Goal: Task Accomplishment & Management: Manage account settings

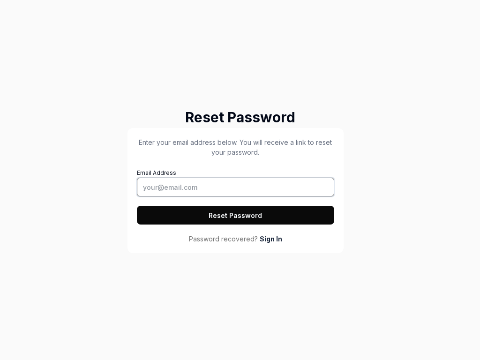
click at [235, 187] on input "Email Address" at bounding box center [235, 187] width 197 height 19
click at [235, 215] on button "Reset Password" at bounding box center [235, 215] width 197 height 19
type input "tester@squidler.io"
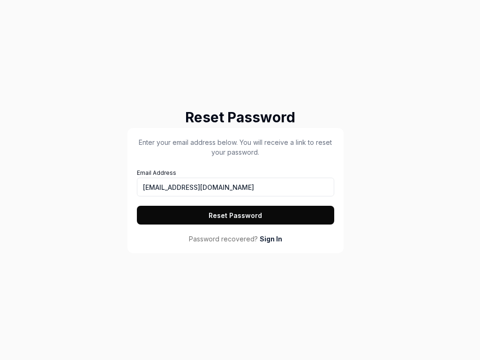
click at [235, 215] on button "Reset Password" at bounding box center [235, 215] width 197 height 19
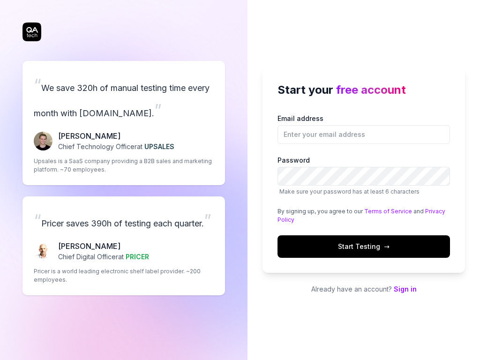
click at [430, 211] on link "Privacy Policy" at bounding box center [361, 215] width 168 height 15
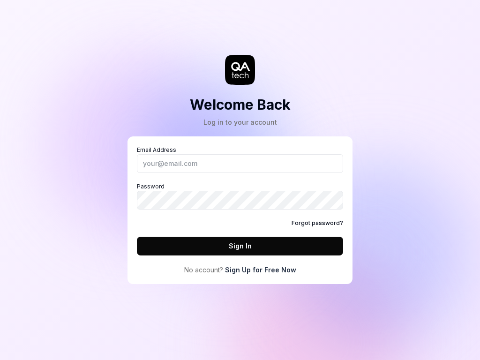
click at [240, 69] on icon at bounding box center [240, 66] width 19 height 9
click at [260, 270] on link "Sign Up for Free Now" at bounding box center [260, 270] width 71 height 10
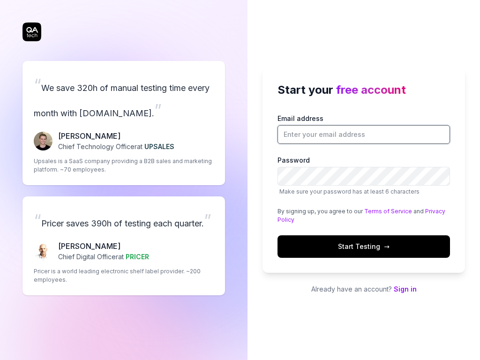
click at [364, 134] on input "Email address" at bounding box center [363, 134] width 172 height 19
click at [124, 246] on div "“ Pricer saves 390h of testing each quarter. ” [PERSON_NAME] Chief Digital Offi…" at bounding box center [123, 245] width 202 height 99
click at [364, 246] on span "Start Testing →" at bounding box center [364, 246] width 52 height 10
type input "[EMAIL_ADDRESS][DOMAIN_NAME]"
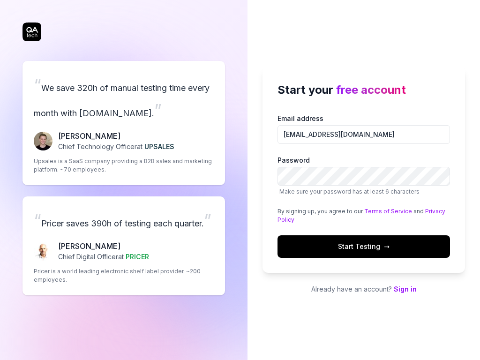
click at [384, 211] on link "Terms of Service" at bounding box center [388, 211] width 48 height 7
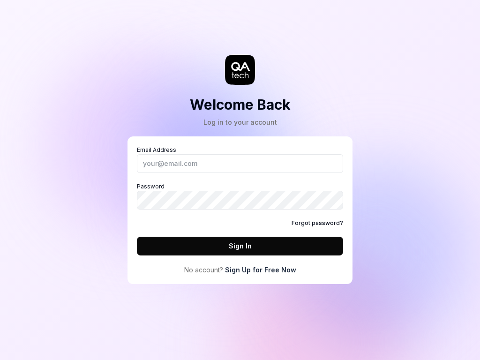
click at [240, 69] on icon at bounding box center [240, 66] width 19 height 9
click at [260, 270] on link "Sign Up for Free Now" at bounding box center [260, 270] width 71 height 10
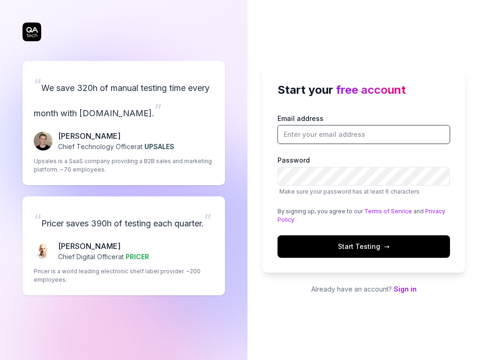
click at [364, 134] on input "Email address" at bounding box center [363, 134] width 172 height 19
type input "[EMAIL_ADDRESS][DOMAIN_NAME]"
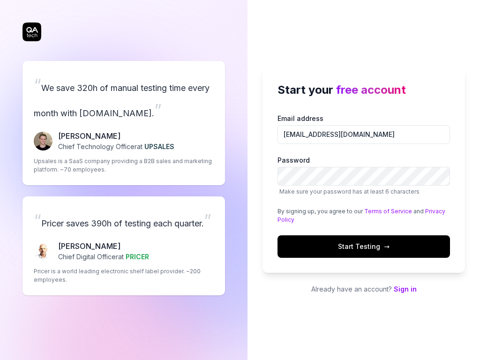
click at [124, 246] on div "“ Pricer saves 390h of testing each quarter. ” [PERSON_NAME] Chief Digital Offi…" at bounding box center [123, 245] width 202 height 99
click at [124, 110] on div "“ We save 320h of manual testing time every month with [DOMAIN_NAME]. ” [PERSON…" at bounding box center [123, 123] width 202 height 124
click at [430, 211] on link "Privacy Policy" at bounding box center [361, 215] width 168 height 15
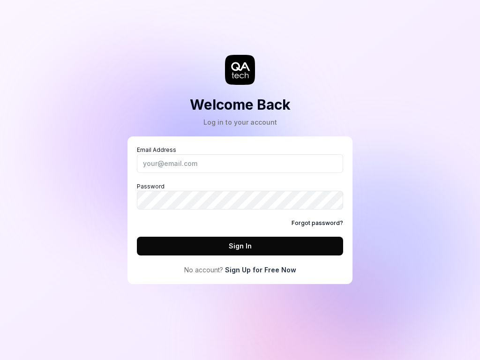
click at [240, 69] on icon at bounding box center [240, 66] width 19 height 9
click at [319, 223] on link "Forgot password?" at bounding box center [318, 223] width 52 height 8
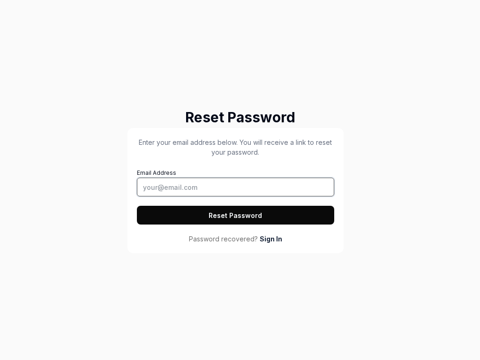
click at [235, 187] on input "Email Address" at bounding box center [235, 187] width 197 height 19
type input "[EMAIL_ADDRESS][DOMAIN_NAME]"
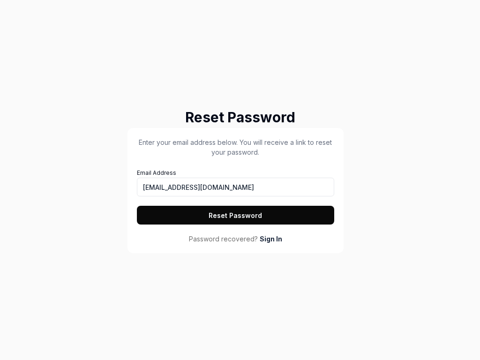
click at [235, 215] on button "Reset Password" at bounding box center [235, 215] width 197 height 19
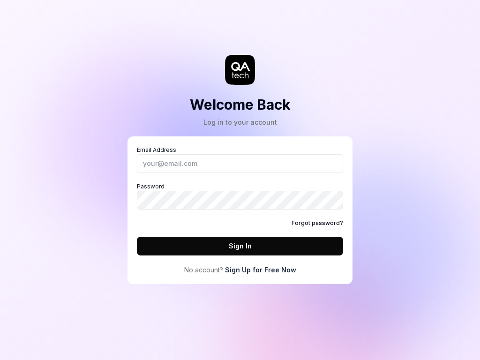
click at [319, 223] on link "Forgot password?" at bounding box center [318, 223] width 52 height 8
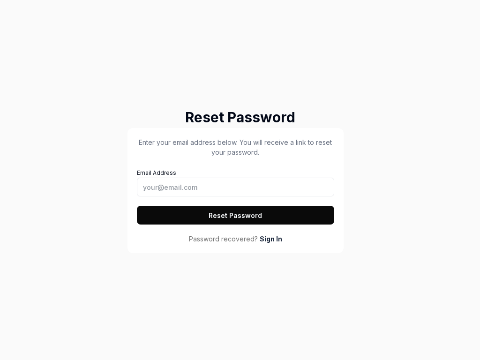
click at [235, 215] on button "Reset Password" at bounding box center [235, 215] width 197 height 19
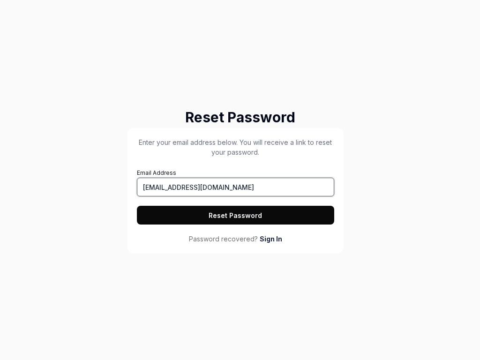
type input "[EMAIL_ADDRESS][DOMAIN_NAME]"
click at [235, 215] on button "Reset Password" at bounding box center [235, 215] width 197 height 19
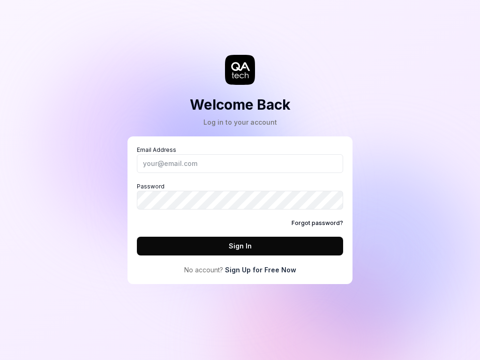
click at [319, 223] on link "Forgot password?" at bounding box center [318, 223] width 52 height 8
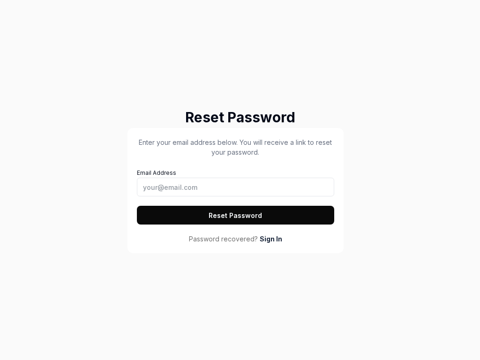
click at [235, 215] on button "Reset Password" at bounding box center [235, 215] width 197 height 19
click at [137, 206] on button "Reset Password" at bounding box center [235, 215] width 197 height 19
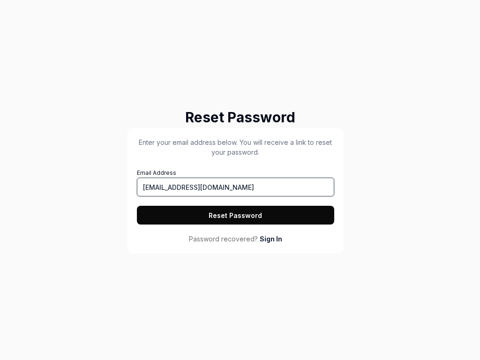
type input "[EMAIL_ADDRESS][DOMAIN_NAME]"
click at [235, 215] on button "Reset Password" at bounding box center [235, 215] width 197 height 19
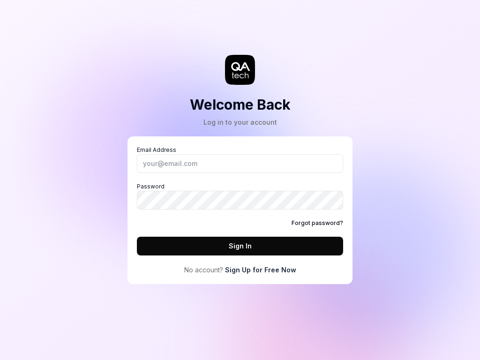
click at [319, 223] on link "Forgot password?" at bounding box center [318, 223] width 52 height 8
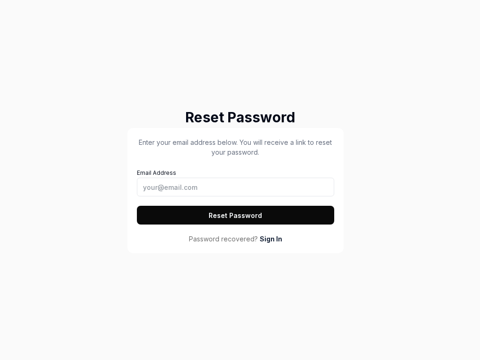
click at [235, 215] on button "Reset Password" at bounding box center [235, 215] width 197 height 19
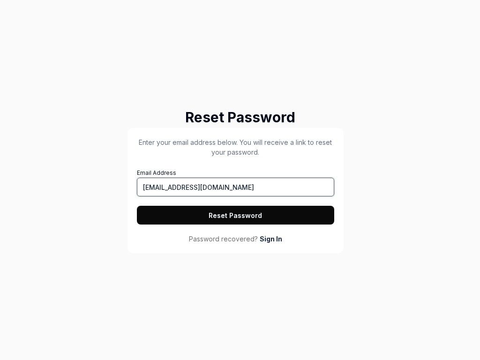
type input "[EMAIL_ADDRESS][DOMAIN_NAME]"
click at [137, 206] on button "Reset Password" at bounding box center [235, 215] width 197 height 19
